Goal: Contribute content

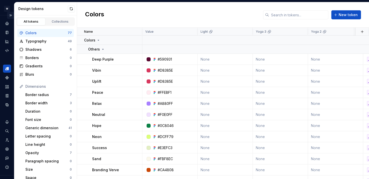
click at [10, 14] on button "Expand sidebar" at bounding box center [10, 15] width 7 height 7
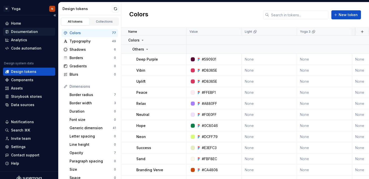
click at [38, 32] on div "Documentation" at bounding box center [29, 31] width 48 height 5
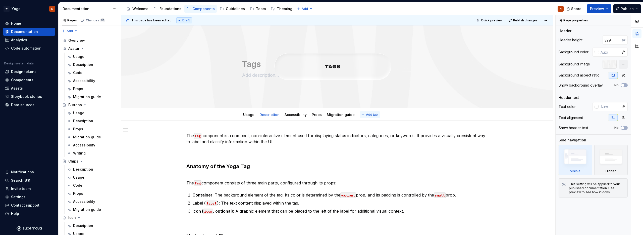
click at [366, 115] on span "Add tab" at bounding box center [372, 115] width 12 height 4
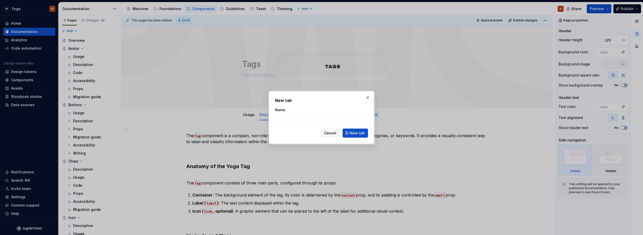
type textarea "*"
type input "C"
type input "Code"
click at [359, 135] on span "New tab" at bounding box center [357, 132] width 15 height 5
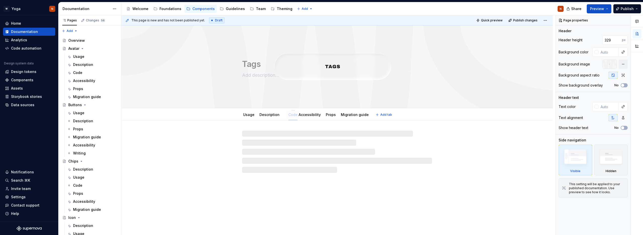
drag, startPoint x: 361, startPoint y: 115, endPoint x: 290, endPoint y: 115, distance: 71.1
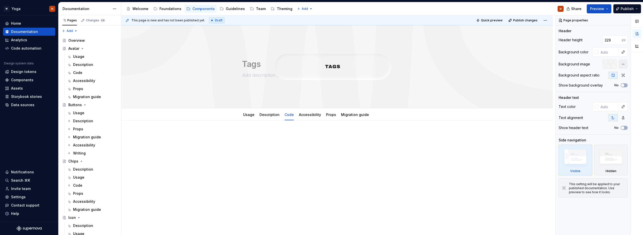
click at [274, 157] on div at bounding box center [336, 173] width 431 height 107
type textarea "*"
